Goal: Task Accomplishment & Management: Manage account settings

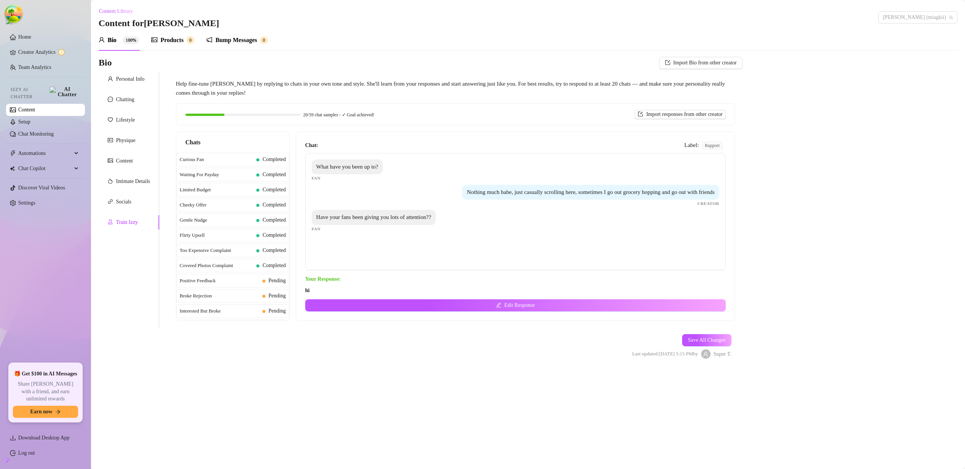
click at [933, 13] on span "[PERSON_NAME] (miagkii)" at bounding box center [918, 17] width 70 height 11
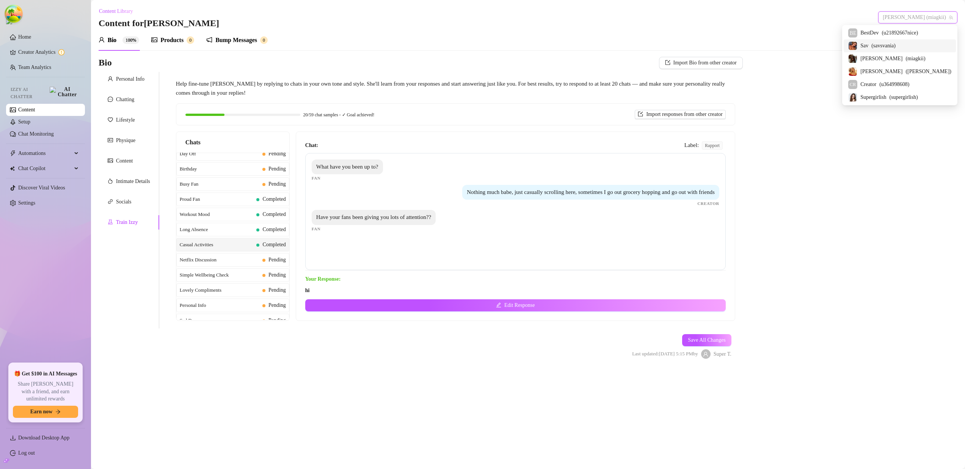
click at [895, 48] on span "( savsvania )" at bounding box center [883, 46] width 24 height 8
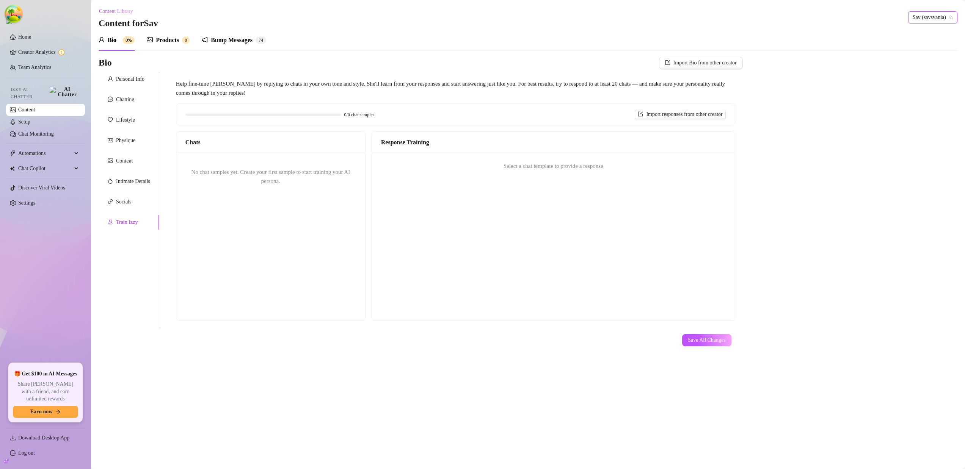
click at [256, 161] on div "No chat samples yet. Create your first sample to start training your AI persona." at bounding box center [270, 177] width 189 height 48
click at [266, 175] on span "No chat samples yet. Create your first sample to start training your AI persona." at bounding box center [270, 176] width 159 height 15
click at [303, 153] on div "No chat samples yet. Create your first sample to start training your AI persona." at bounding box center [270, 177] width 189 height 48
click at [583, 177] on div "Select a chat template to provide a response" at bounding box center [553, 166] width 363 height 27
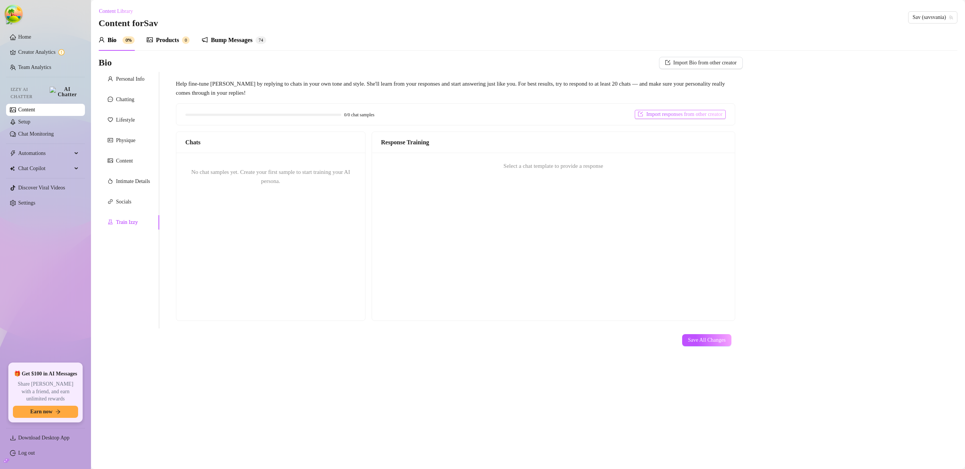
click at [673, 113] on span "Import responses from other creator" at bounding box center [684, 114] width 76 height 6
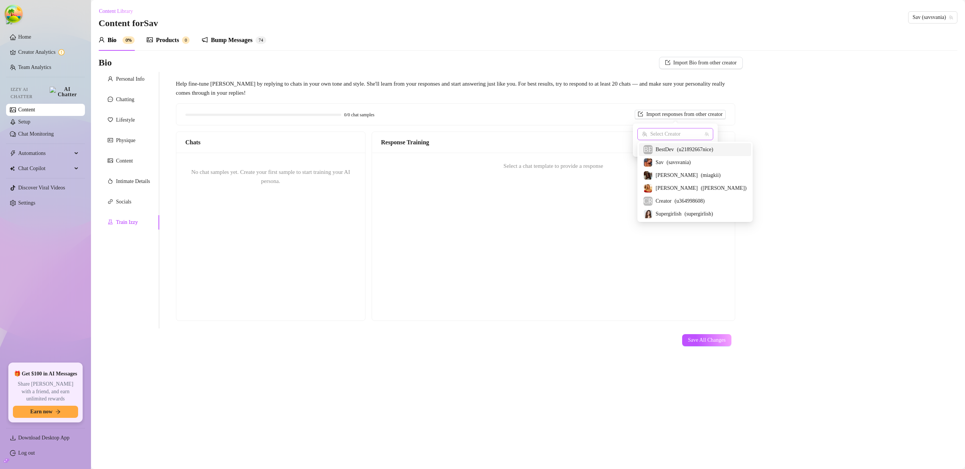
click at [668, 131] on input "search" at bounding box center [672, 134] width 60 height 11
click at [439, 104] on div "0/0 chat samples Import responses from other creator" at bounding box center [455, 114] width 558 height 21
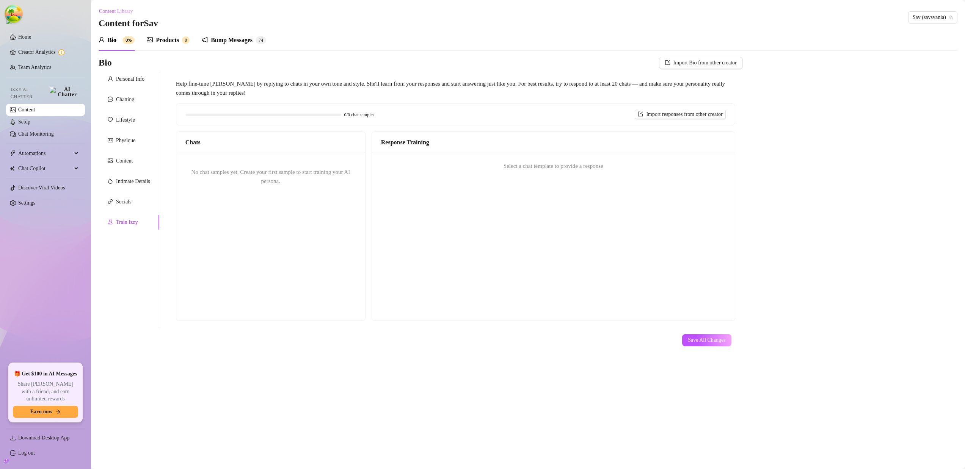
click at [303, 181] on div "No chat samples yet. Create your first sample to start training your AI persona." at bounding box center [270, 177] width 189 height 48
click at [117, 217] on div "Train Izzy" at bounding box center [129, 222] width 61 height 14
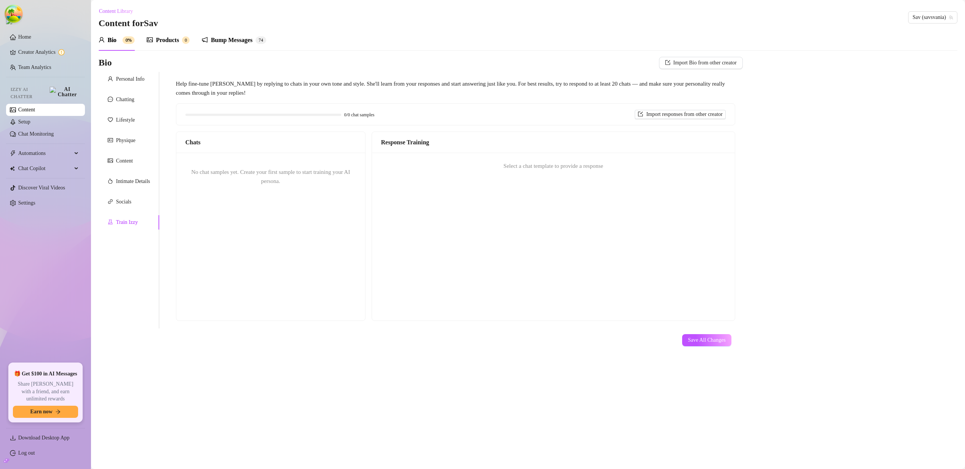
click at [386, 149] on div "Response Training" at bounding box center [553, 142] width 363 height 21
drag, startPoint x: 464, startPoint y: 145, endPoint x: 491, endPoint y: 147, distance: 26.6
click at [470, 144] on div "Response Training" at bounding box center [553, 142] width 345 height 9
drag, startPoint x: 491, startPoint y: 147, endPoint x: 502, endPoint y: 153, distance: 12.9
click at [492, 148] on div "Response Training" at bounding box center [553, 142] width 363 height 21
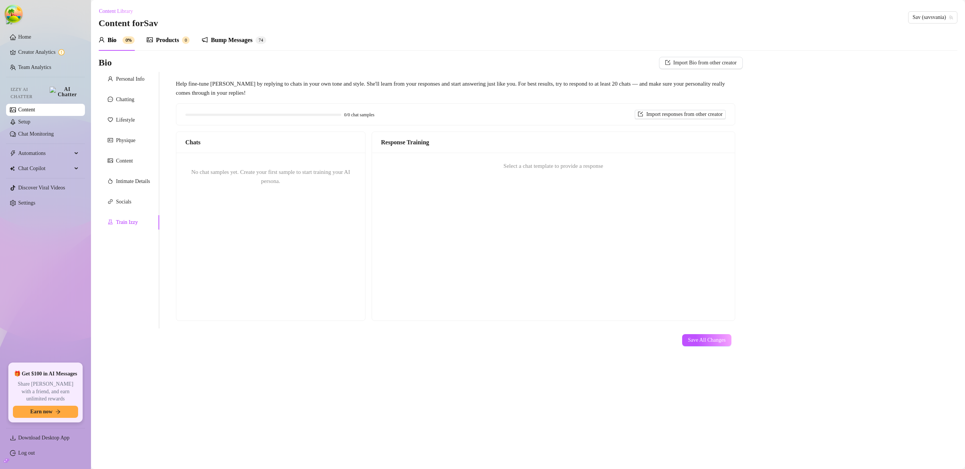
click at [289, 179] on div "No chat samples yet. Create your first sample to start training your AI persona." at bounding box center [270, 177] width 189 height 48
click at [480, 159] on div "Select a chat template to provide a response" at bounding box center [553, 166] width 363 height 27
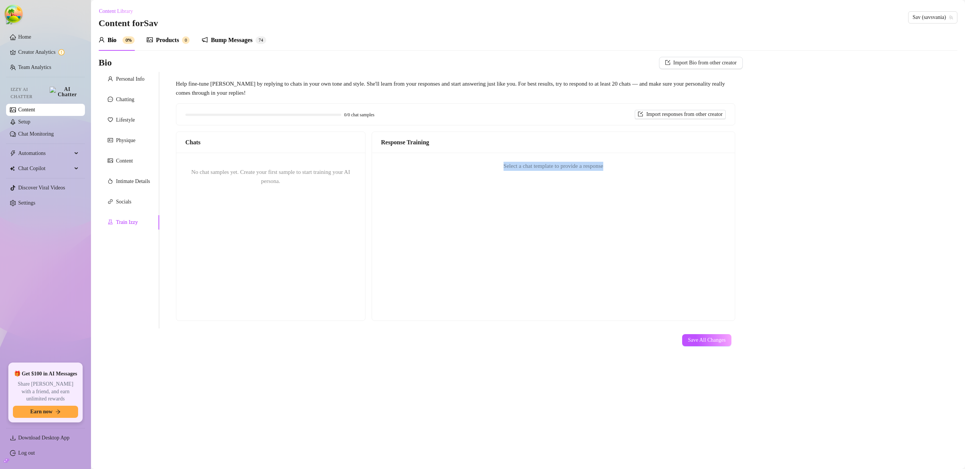
click at [480, 159] on div "Select a chat template to provide a response" at bounding box center [553, 166] width 363 height 27
click at [210, 179] on div "No chat samples yet. Create your first sample to start training your AI persona." at bounding box center [270, 177] width 189 height 48
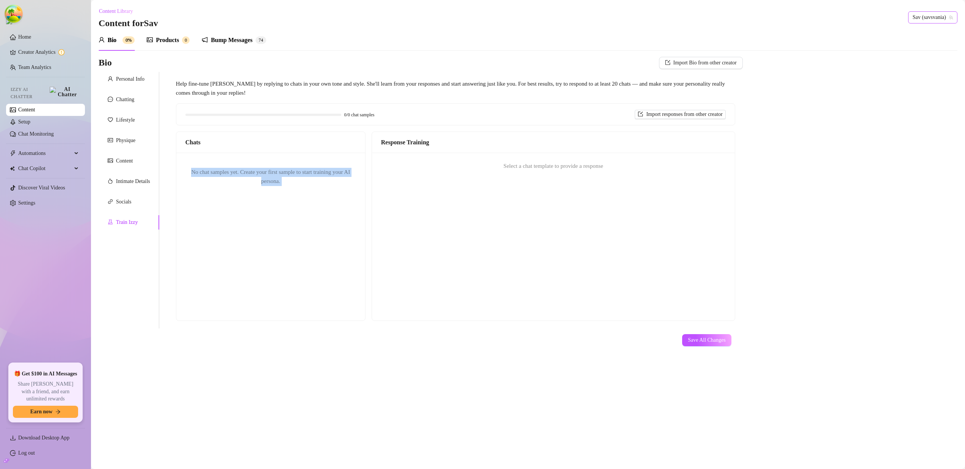
click at [922, 21] on span "Sav (savsvania)" at bounding box center [932, 17] width 40 height 11
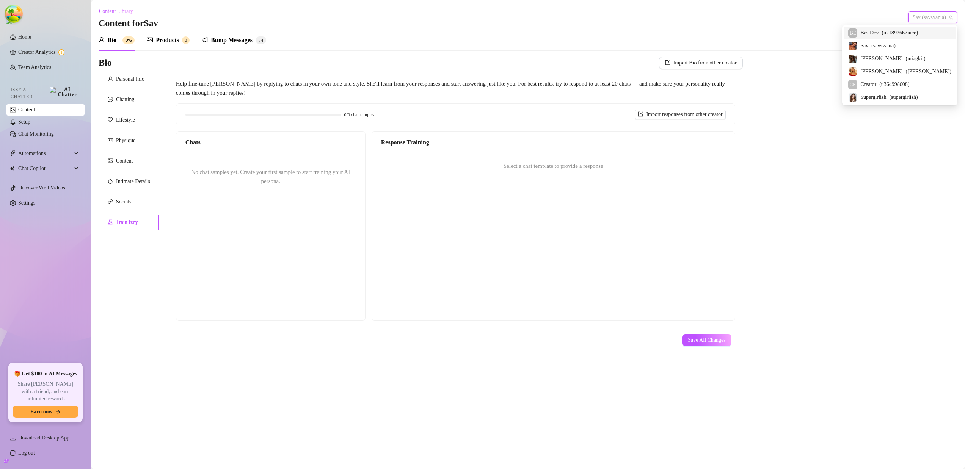
click at [878, 32] on span "BestDev" at bounding box center [869, 33] width 18 height 8
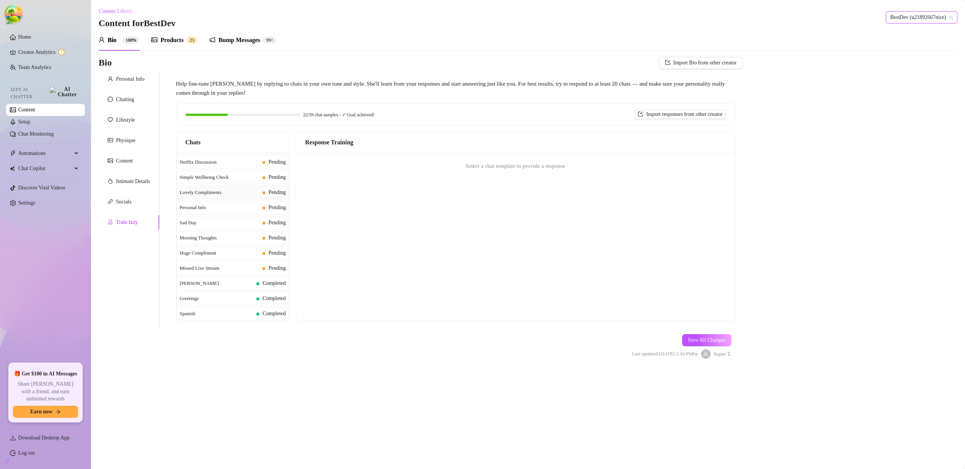
scroll to position [726, 0]
click at [144, 80] on div "Personal Info" at bounding box center [130, 79] width 28 height 8
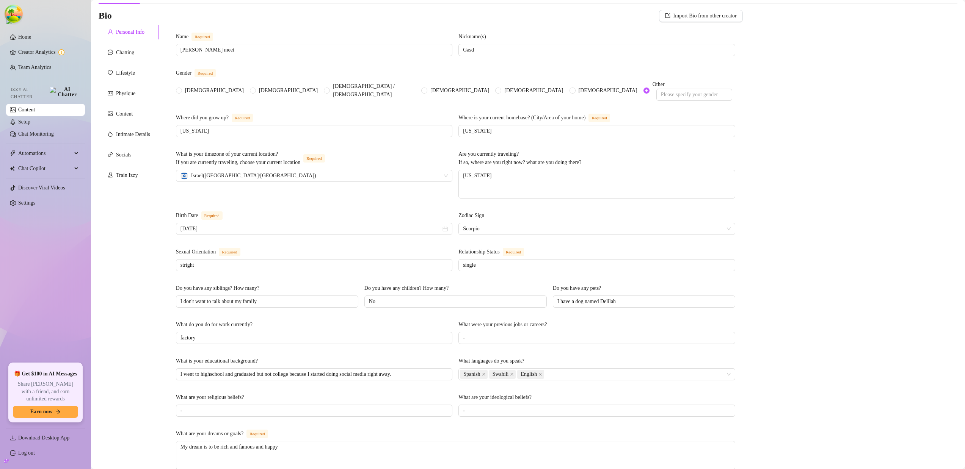
scroll to position [284, 0]
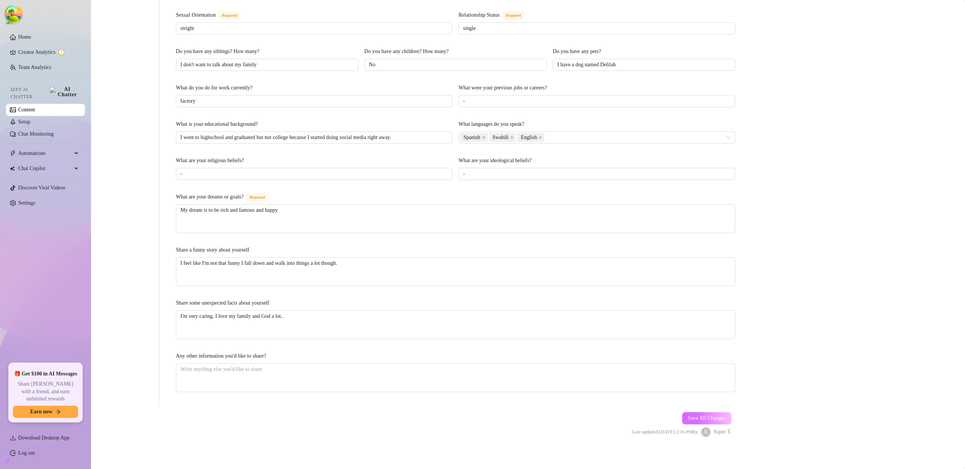
click at [702, 418] on button "Save All Changes" at bounding box center [706, 418] width 49 height 12
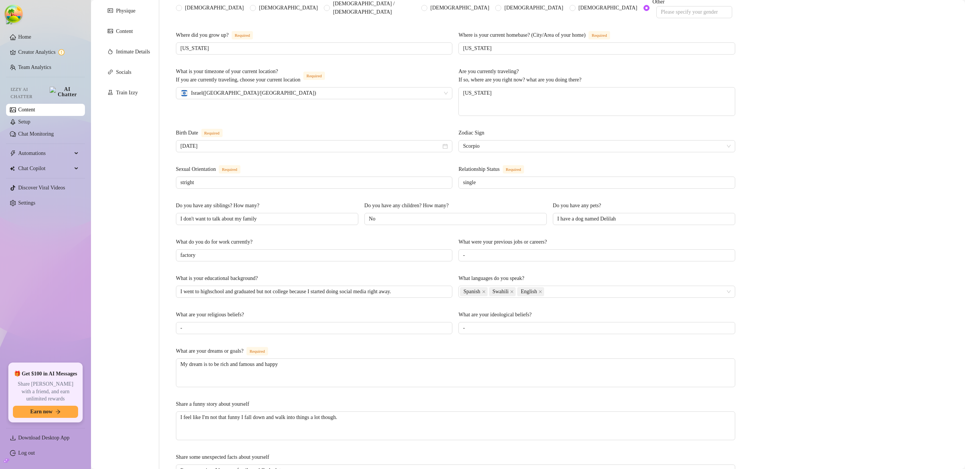
scroll to position [0, 0]
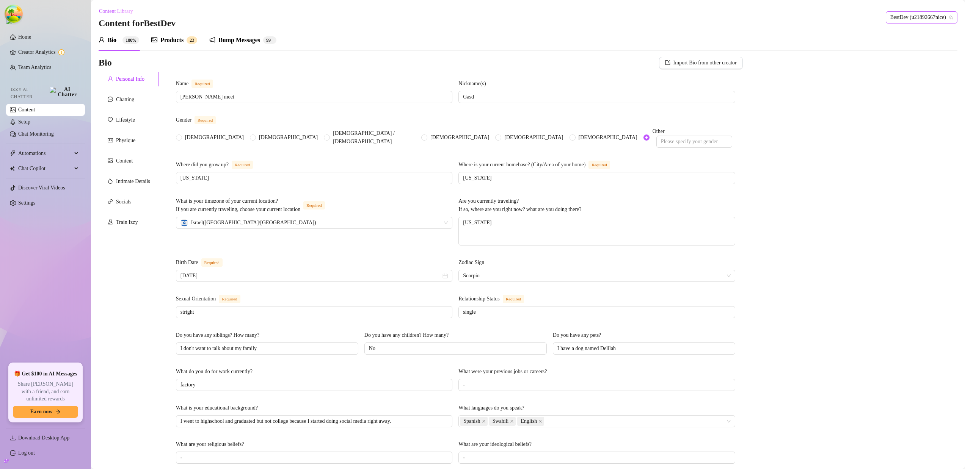
click at [895, 13] on span "BestDev (u21892667nice)" at bounding box center [921, 17] width 63 height 11
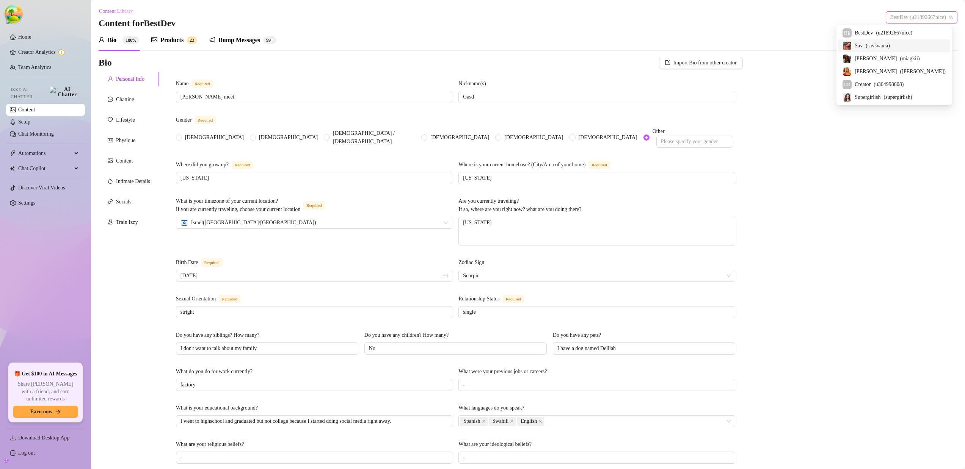
click at [890, 43] on span "( savsvania )" at bounding box center [877, 46] width 24 height 8
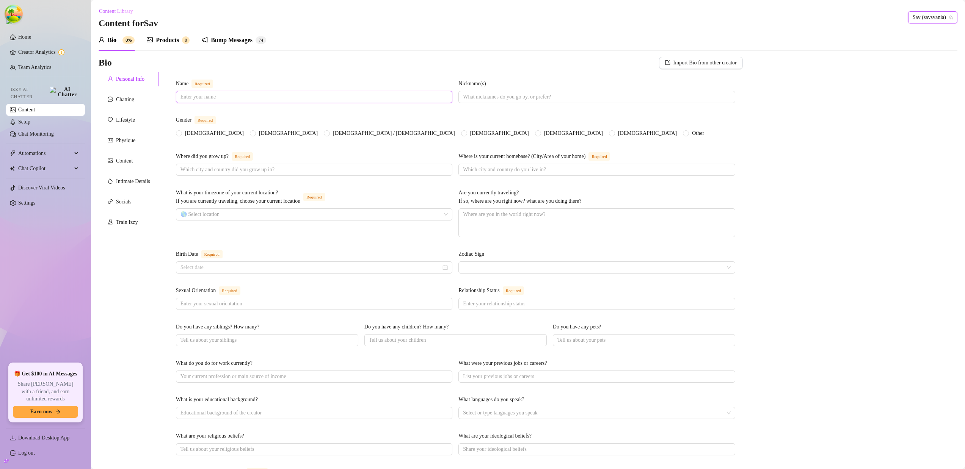
click at [294, 100] on input "Name Required" at bounding box center [313, 97] width 266 height 8
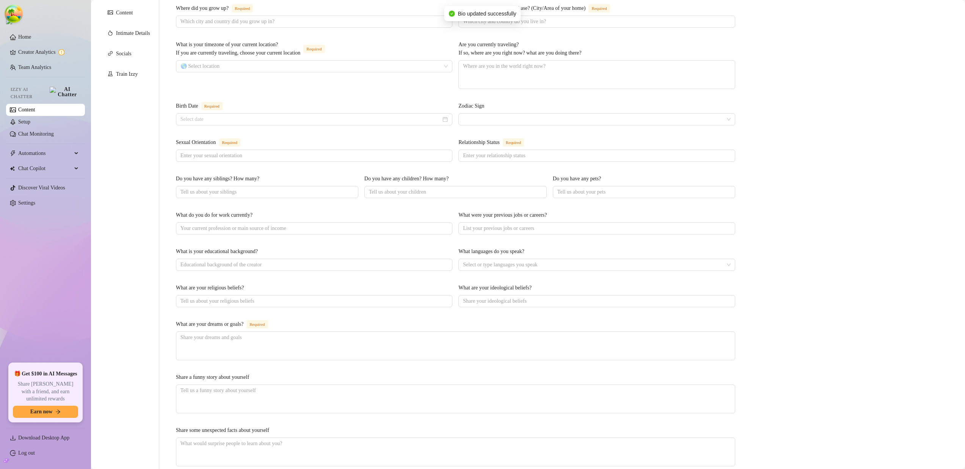
scroll to position [271, 0]
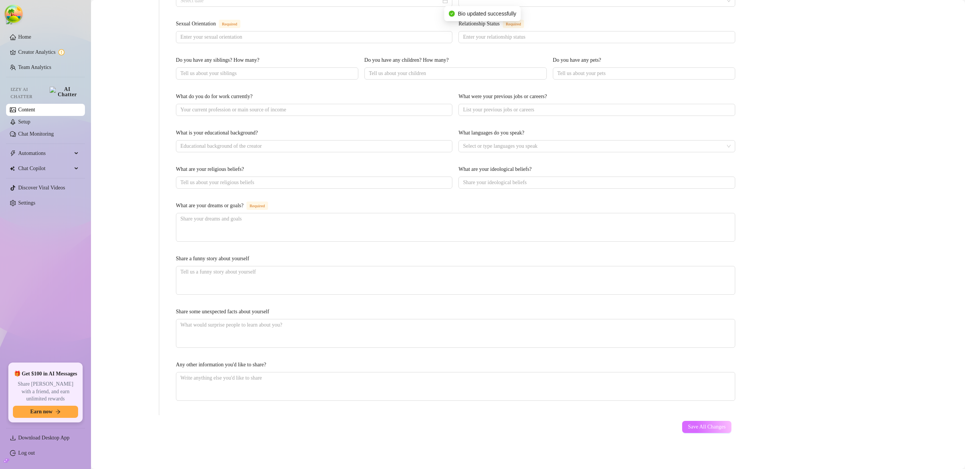
type input "sav"
click at [711, 422] on button "Save All Changes" at bounding box center [706, 427] width 49 height 12
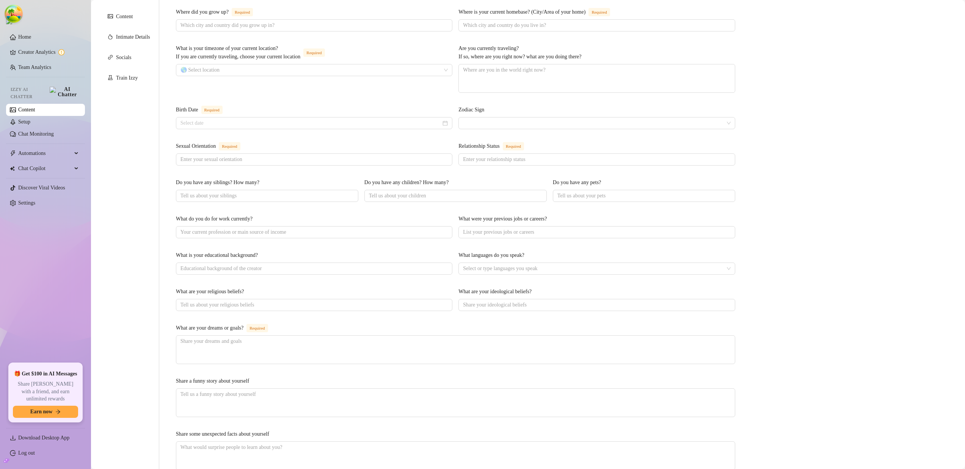
scroll to position [0, 0]
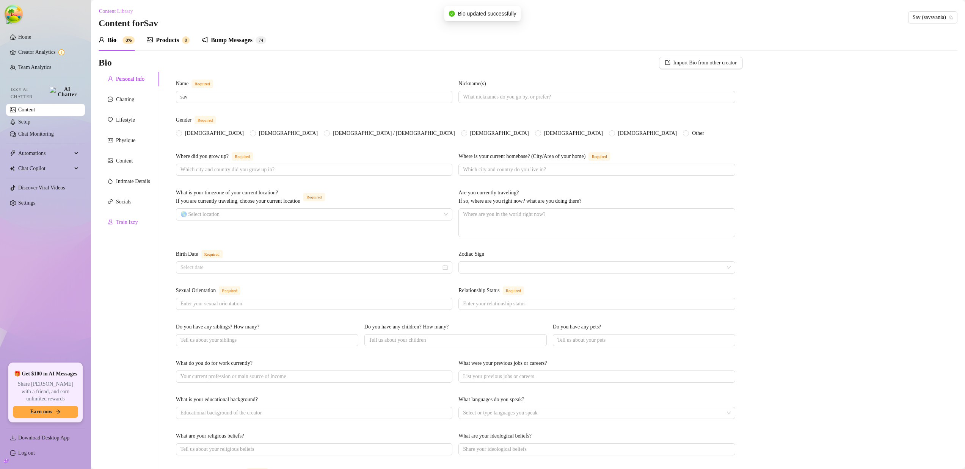
click at [118, 219] on div "Train Izzy" at bounding box center [127, 222] width 22 height 8
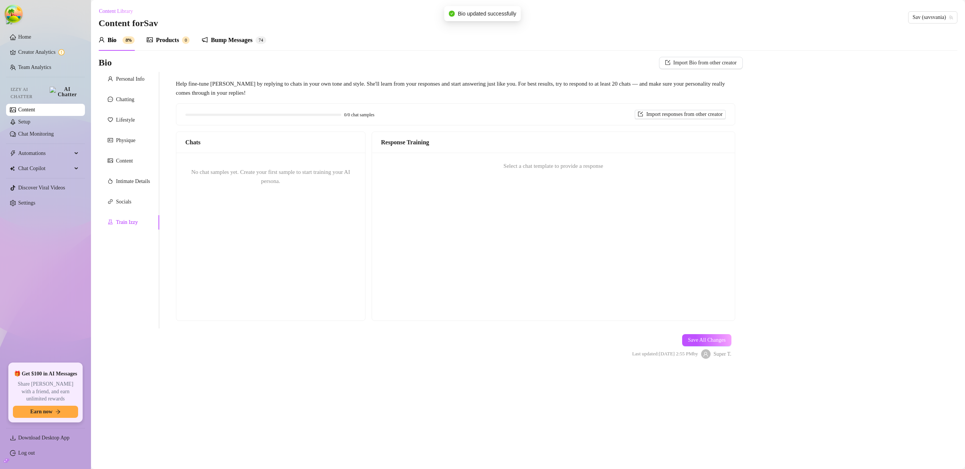
click at [118, 219] on div "Train Izzy" at bounding box center [127, 222] width 22 height 8
click at [317, 149] on div "Chats" at bounding box center [270, 142] width 189 height 21
drag, startPoint x: 909, startPoint y: 28, endPoint x: 913, endPoint y: 22, distance: 7.7
click at [909, 27] on div "Content Library Content for Sav Sav (savsvania)" at bounding box center [528, 17] width 859 height 24
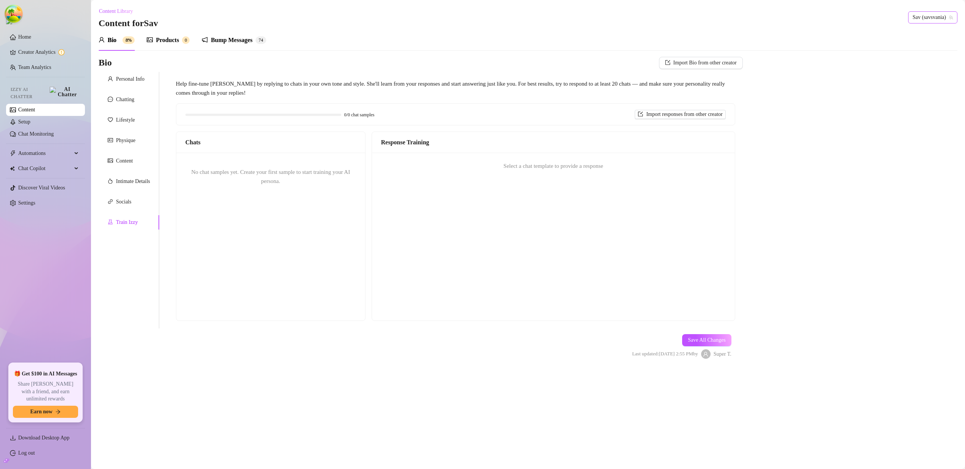
click at [913, 21] on span "Sav (savsvania)" at bounding box center [932, 17] width 40 height 11
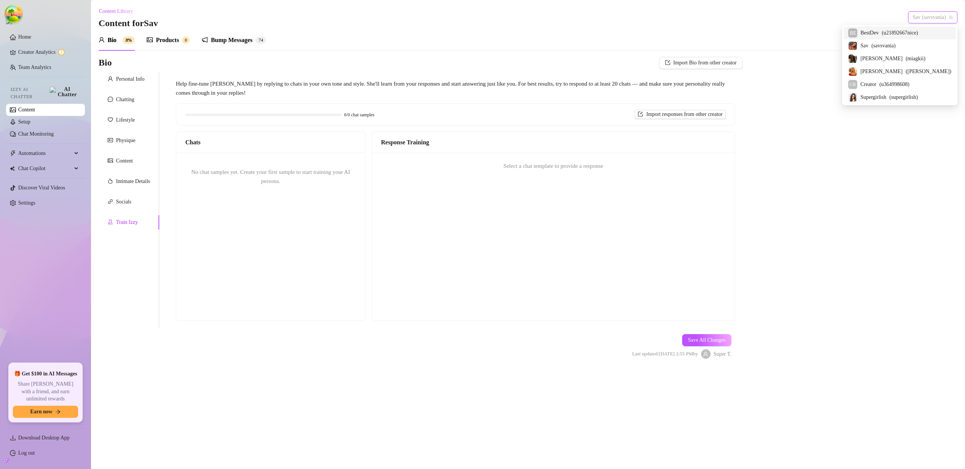
click at [904, 38] on div "BE BestDev ( u21892667nice )" at bounding box center [899, 33] width 112 height 13
